Goal: Task Accomplishment & Management: Manage account settings

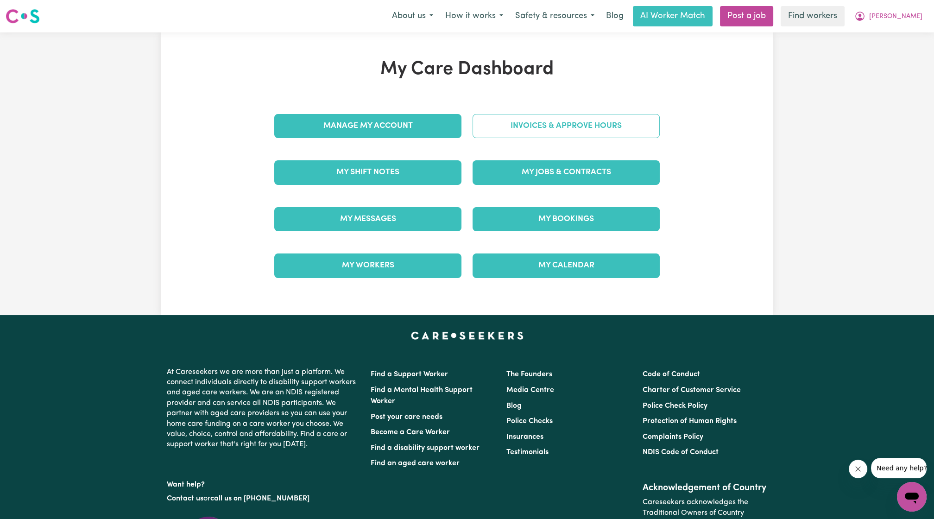
click at [525, 131] on link "Invoices & Approve Hours" at bounding box center [566, 126] width 187 height 24
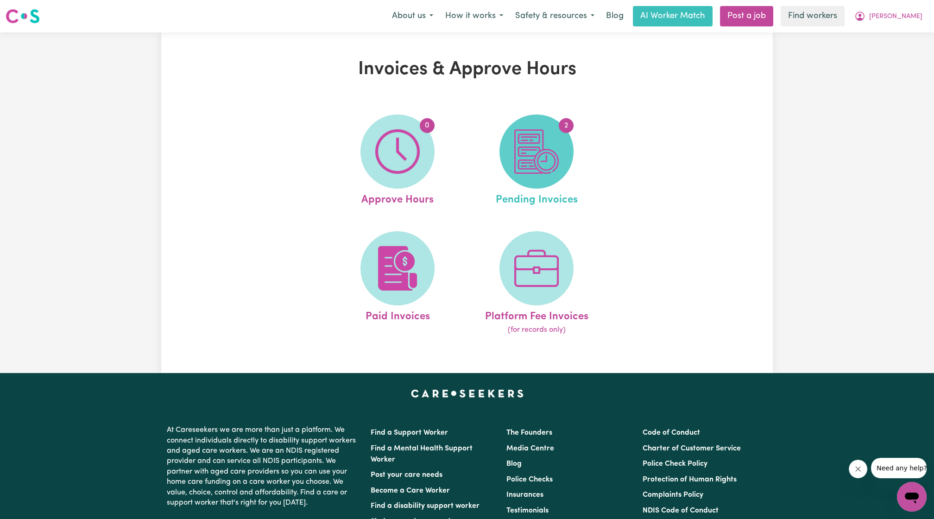
click at [565, 153] on span "2" at bounding box center [537, 151] width 74 height 74
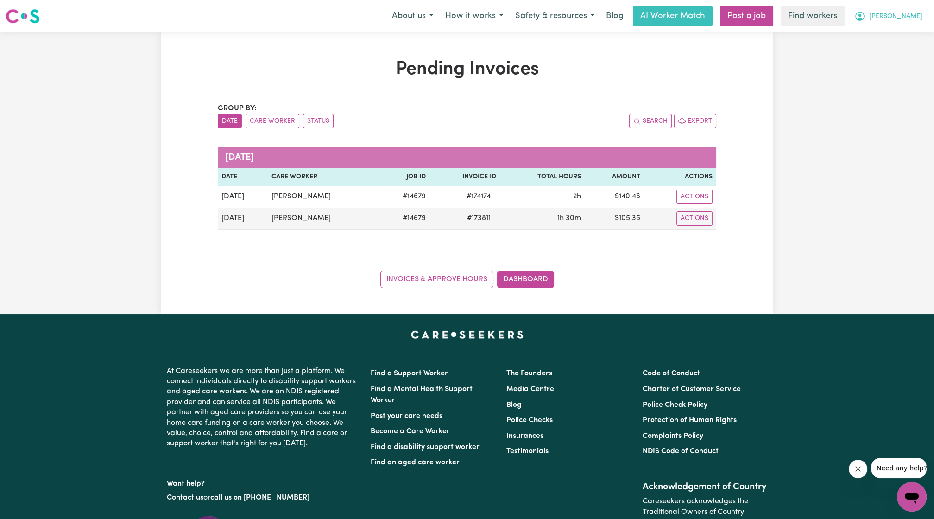
click at [920, 23] on button "[PERSON_NAME]" at bounding box center [889, 15] width 80 height 19
click at [908, 33] on link "My Dashboard" at bounding box center [891, 36] width 73 height 18
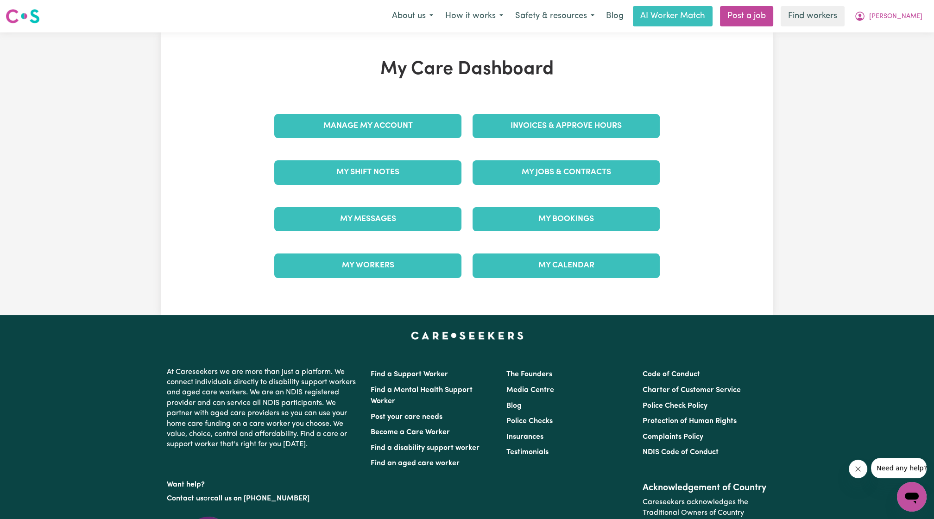
click at [612, 184] on div "My Jobs & Contracts" at bounding box center [566, 172] width 198 height 46
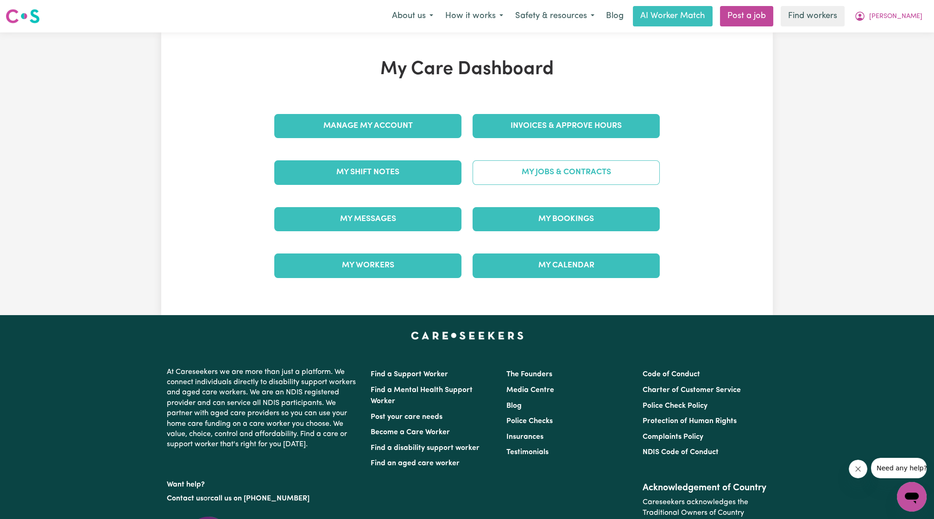
click at [612, 171] on link "My Jobs & Contracts" at bounding box center [566, 172] width 187 height 24
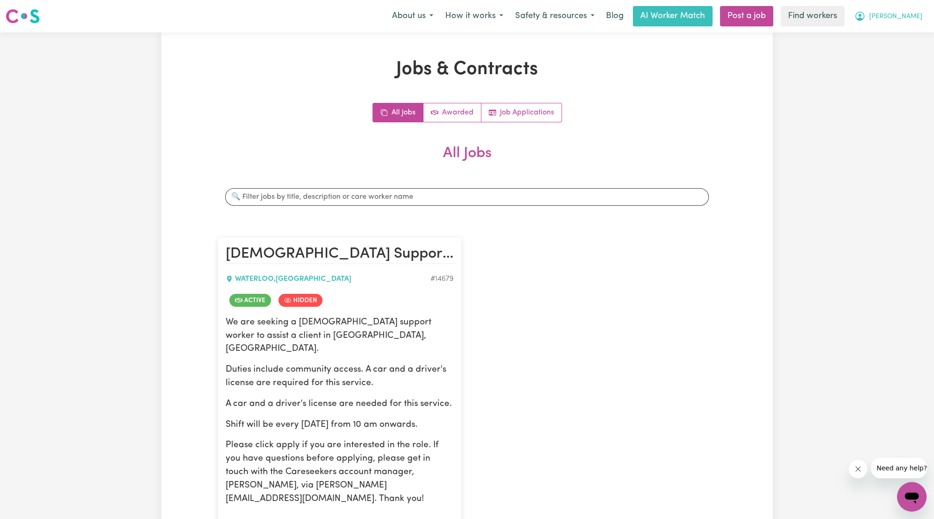
click at [866, 18] on icon "My Account" at bounding box center [860, 16] width 11 height 11
click at [878, 31] on link "My Dashboard" at bounding box center [891, 36] width 73 height 18
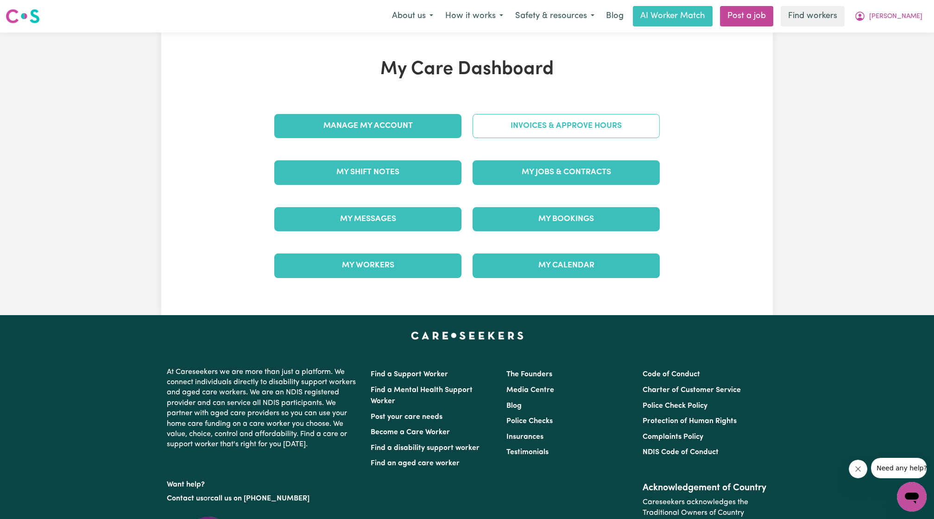
click at [609, 115] on link "Invoices & Approve Hours" at bounding box center [566, 126] width 187 height 24
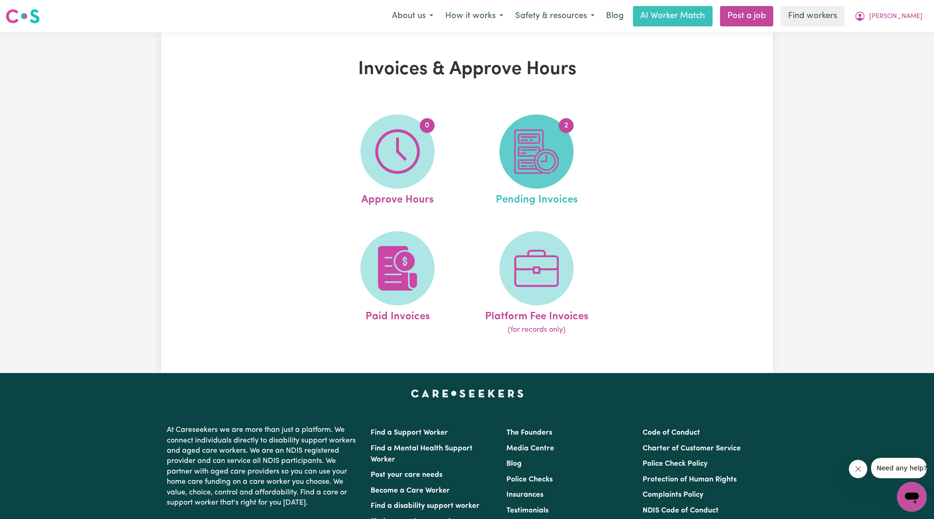
click at [545, 172] on img at bounding box center [537, 151] width 44 height 44
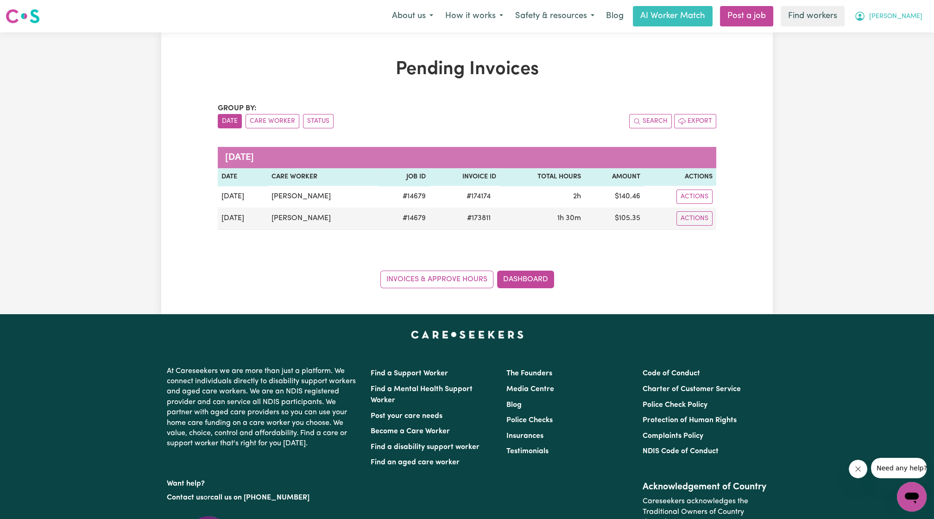
click at [920, 9] on button "[PERSON_NAME]" at bounding box center [889, 15] width 80 height 19
click at [884, 52] on link "Logout" at bounding box center [891, 53] width 73 height 18
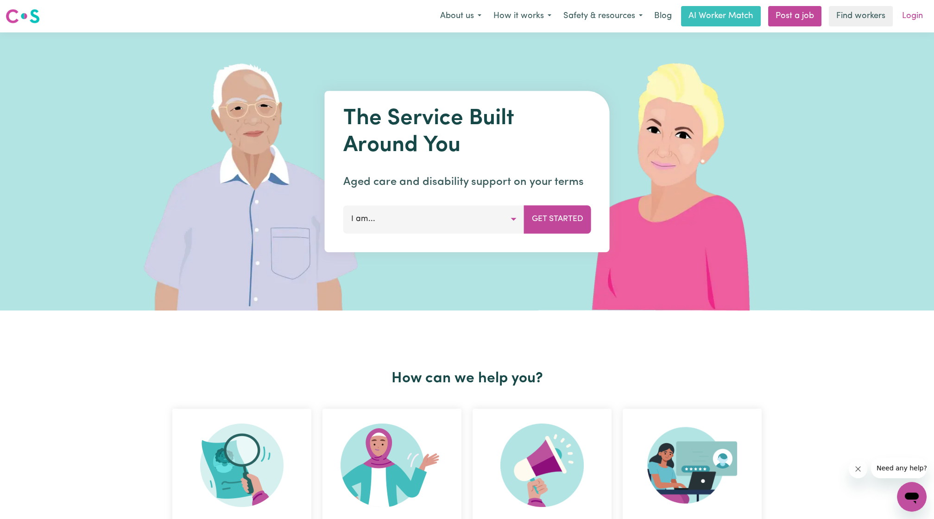
click at [903, 15] on link "Login" at bounding box center [913, 16] width 32 height 20
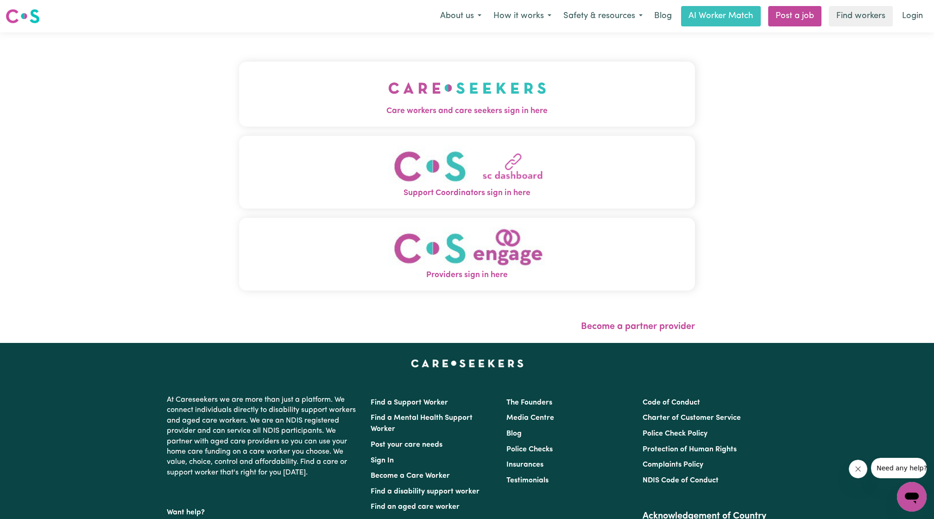
click at [478, 116] on span "Care workers and care seekers sign in here" at bounding box center [467, 111] width 456 height 12
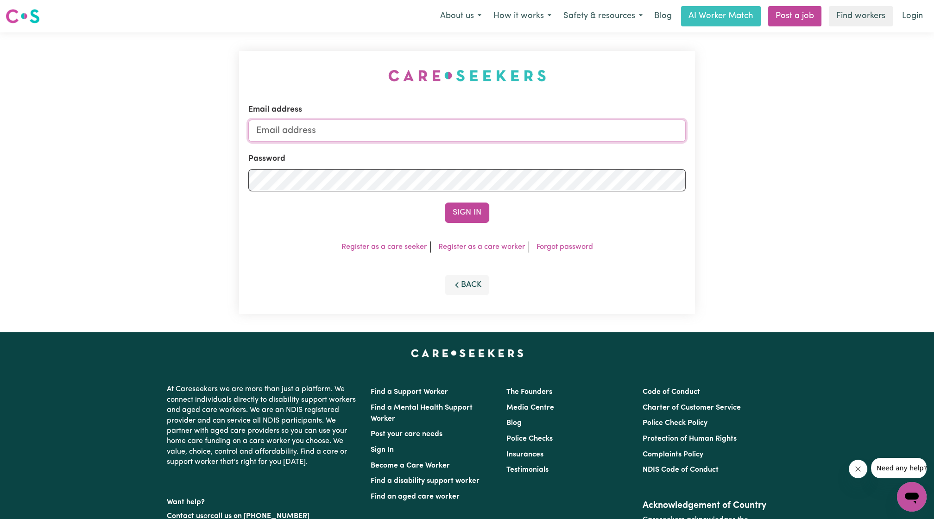
click at [503, 140] on input "Email address" at bounding box center [467, 131] width 438 height 22
drag, startPoint x: 304, startPoint y: 131, endPoint x: 538, endPoint y: 156, distance: 235.5
click at [538, 156] on form "Email address [EMAIL_ADDRESS][PERSON_NAME][DOMAIN_NAME] Password Sign In" at bounding box center [467, 163] width 438 height 119
type input "[EMAIL_ADDRESS][DOMAIN_NAME]"
click at [469, 207] on button "Sign In" at bounding box center [467, 213] width 44 height 20
